Goal: Information Seeking & Learning: Learn about a topic

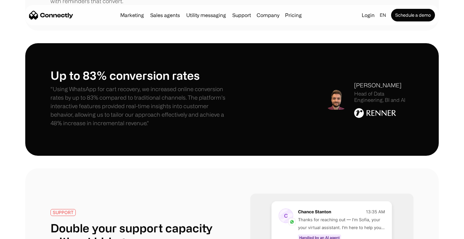
scroll to position [934, 0]
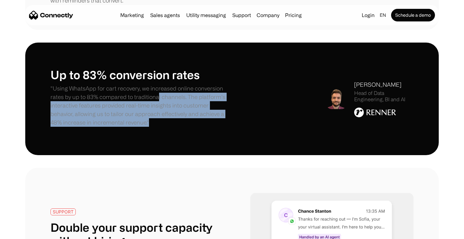
drag, startPoint x: 156, startPoint y: 99, endPoint x: 151, endPoint y: 133, distance: 34.2
click at [151, 133] on div "Up to 83% conversion rates "Using WhatsApp for cart recovery, we increased onli…" at bounding box center [232, 99] width 414 height 112
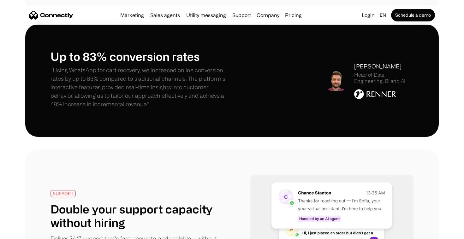
scroll to position [952, 0]
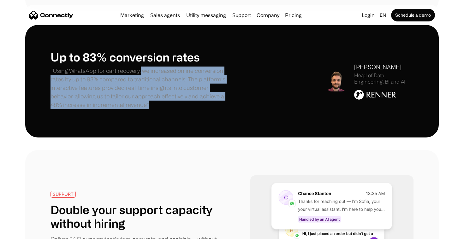
drag, startPoint x: 140, startPoint y: 69, endPoint x: 138, endPoint y: 102, distance: 32.9
click at [138, 102] on p ""Using WhatsApp for cart recovery, we increased online conversion rates by up t…" at bounding box center [142, 88] width 182 height 43
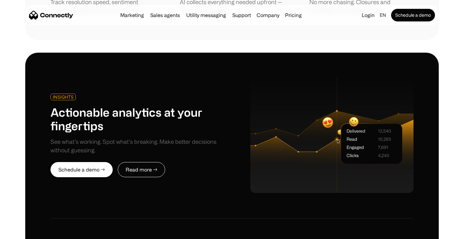
scroll to position [1518, 0]
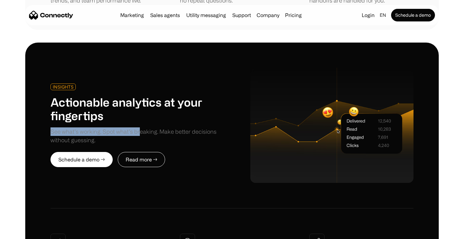
drag, startPoint x: 140, startPoint y: 89, endPoint x: 138, endPoint y: 104, distance: 15.0
click at [138, 104] on div "INSIGHTS Actionable analytics at your fingertips See what’s working. Spot what’…" at bounding box center [142, 114] width 182 height 61
click at [138, 128] on div "See what’s working. Spot what’s breaking. Make better decisions without guessin…" at bounding box center [142, 136] width 182 height 17
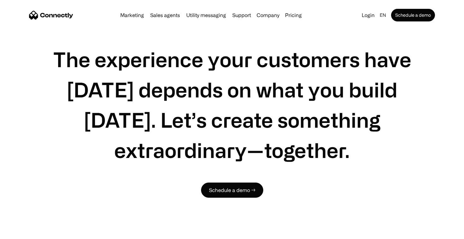
scroll to position [1998, 0]
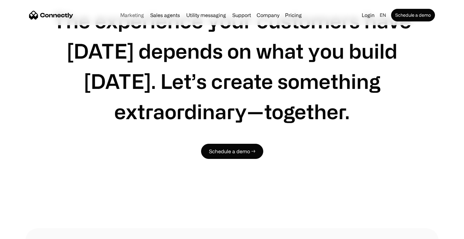
click at [140, 17] on link "Marketing" at bounding box center [132, 15] width 29 height 5
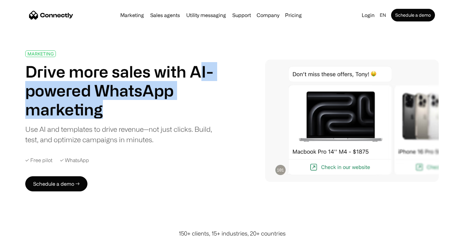
drag, startPoint x: 196, startPoint y: 73, endPoint x: 190, endPoint y: 101, distance: 28.1
click at [190, 101] on h1 "Drive more sales with AI-powered WhatsApp marketing" at bounding box center [122, 90] width 195 height 57
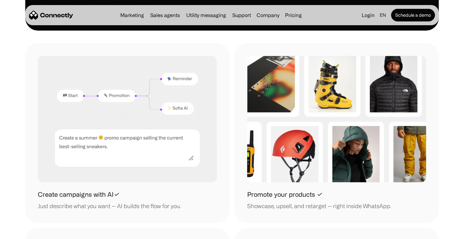
scroll to position [602, 0]
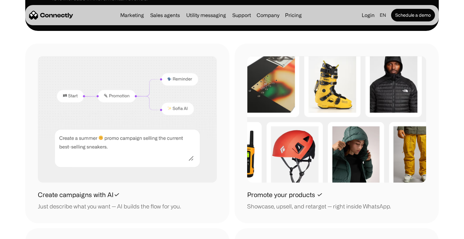
click at [148, 140] on img at bounding box center [127, 119] width 179 height 126
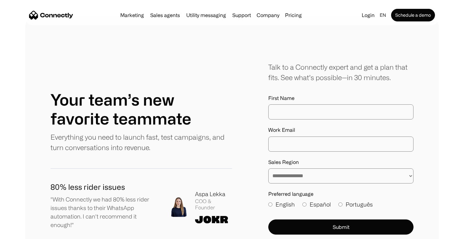
scroll to position [1999, 0]
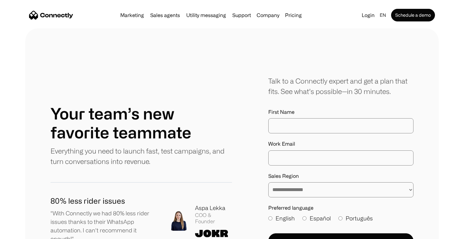
click at [165, 110] on h1 "Your team’s new favorite teammate" at bounding box center [142, 123] width 182 height 38
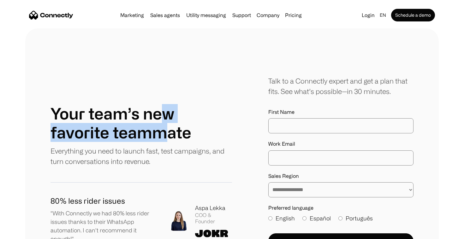
drag, startPoint x: 163, startPoint y: 98, endPoint x: 163, endPoint y: 128, distance: 30.3
click at [163, 128] on h1 "Your team’s new favorite teammate" at bounding box center [142, 123] width 182 height 38
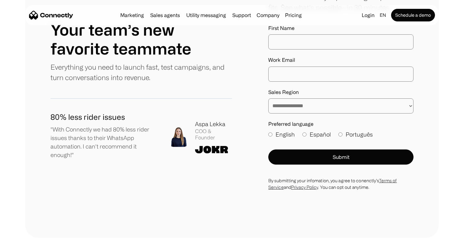
scroll to position [2036, 0]
